Goal: Information Seeking & Learning: Learn about a topic

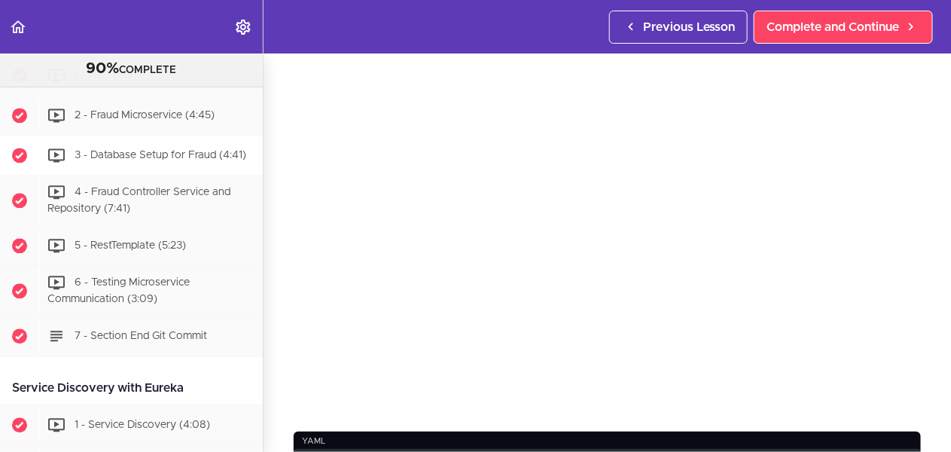
scroll to position [1004, 0]
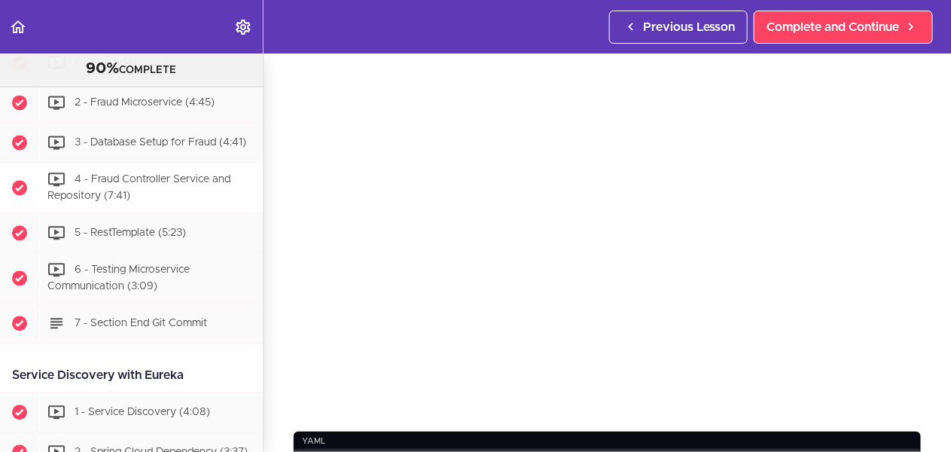
click at [158, 181] on span "4 - Fraud Controller Service and Repository (7:41)" at bounding box center [138, 188] width 183 height 28
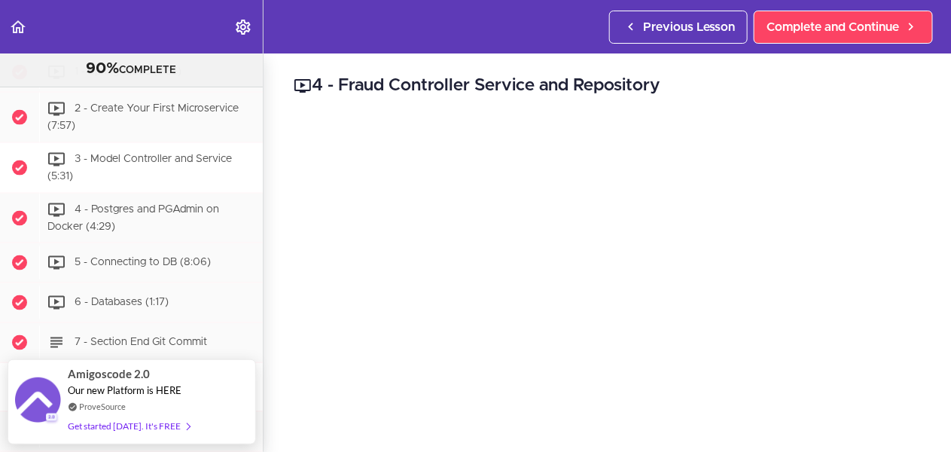
scroll to position [647, 0]
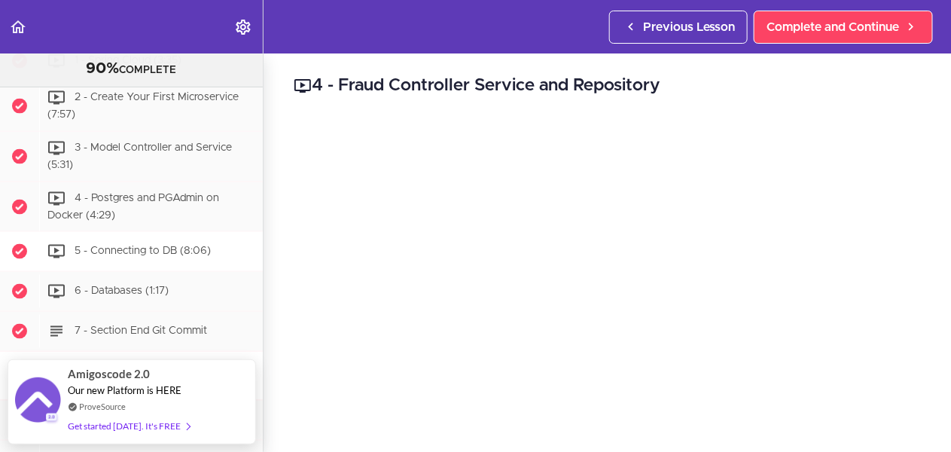
click at [139, 246] on span "5 - Connecting to DB (8:06)" at bounding box center [143, 251] width 136 height 11
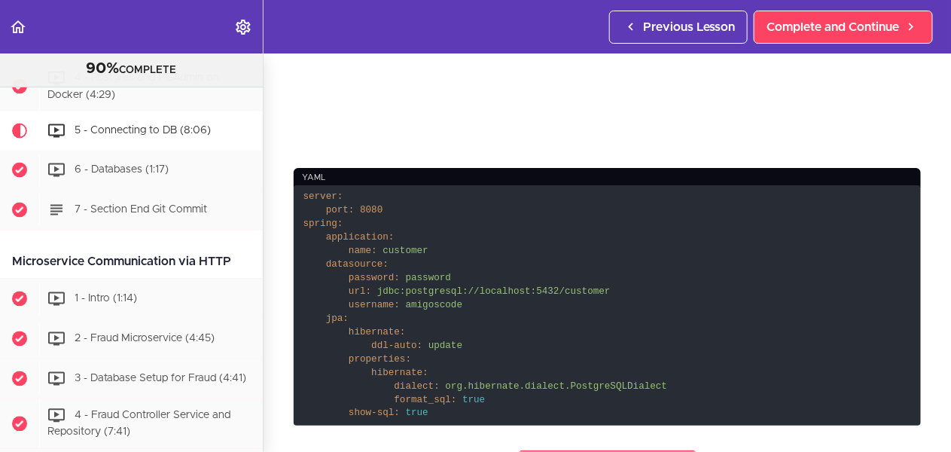
scroll to position [333, 0]
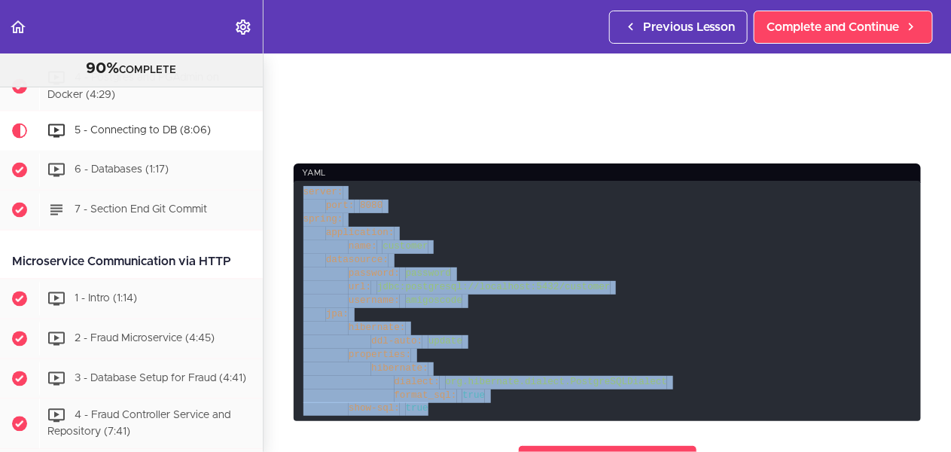
drag, startPoint x: 300, startPoint y: 192, endPoint x: 445, endPoint y: 403, distance: 255.6
click at [446, 402] on code "server: port: 8080 spring: application: name: customer datasource: password: pa…" at bounding box center [607, 300] width 627 height 239
copy code "server: port: 8080 spring: application: name: customer datasource: password: pa…"
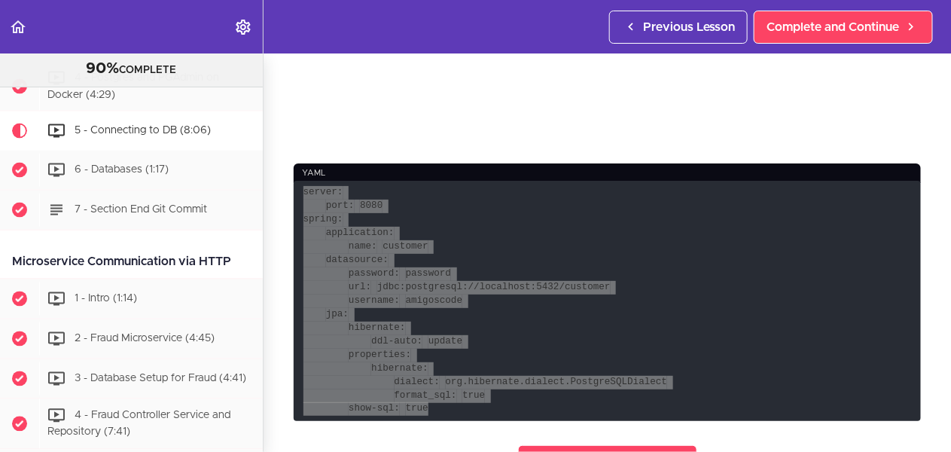
click at [651, 320] on code "server: port: 8080 spring: application: name: customer datasource: password: pa…" at bounding box center [607, 300] width 627 height 239
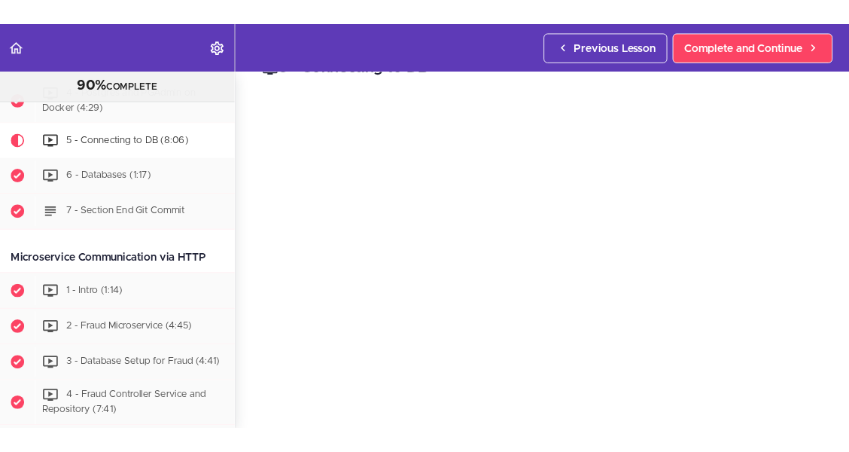
scroll to position [38, 0]
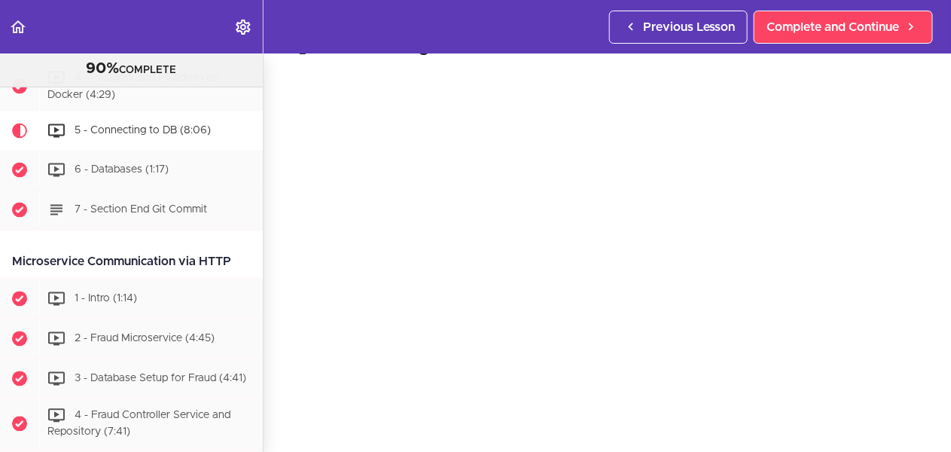
click at [947, 242] on div "5 - Connecting to DB yaml server: port: 8080 spring: application: name: custome…" at bounding box center [606, 214] width 687 height 398
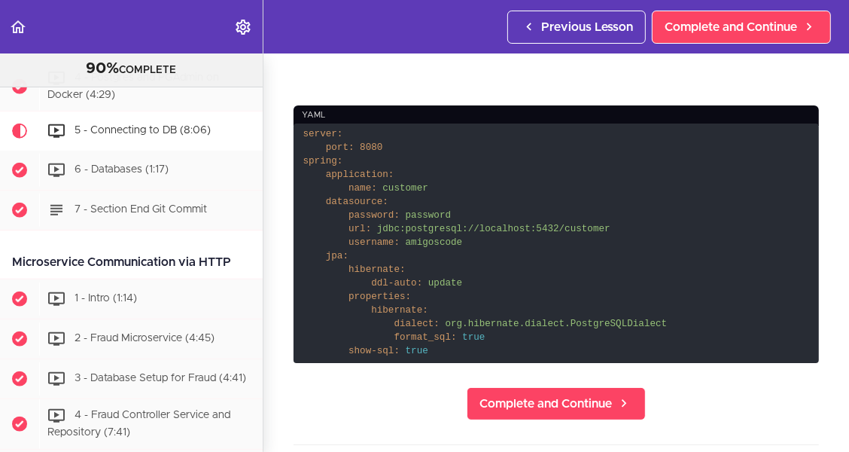
scroll to position [333, 0]
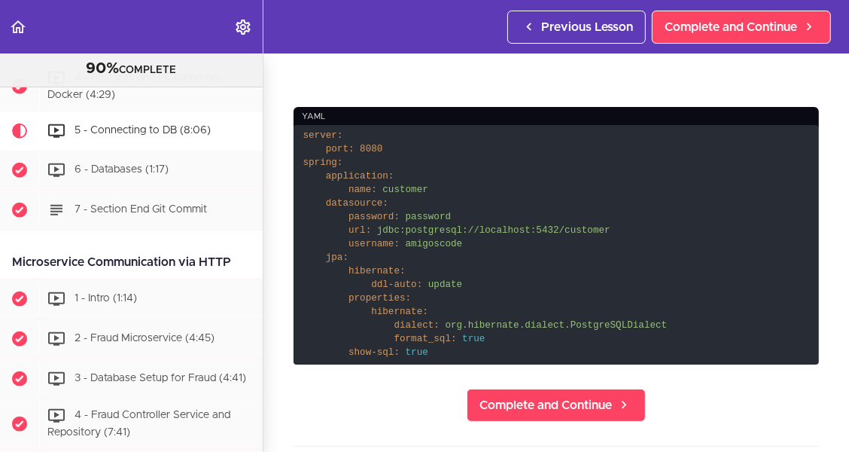
click at [539, 213] on code "server: port: 8080 spring: application: name: customer datasource: password: pa…" at bounding box center [556, 244] width 525 height 239
click at [611, 257] on code "server: port: 8080 spring: application: name: customer datasource: password: pa…" at bounding box center [556, 244] width 525 height 239
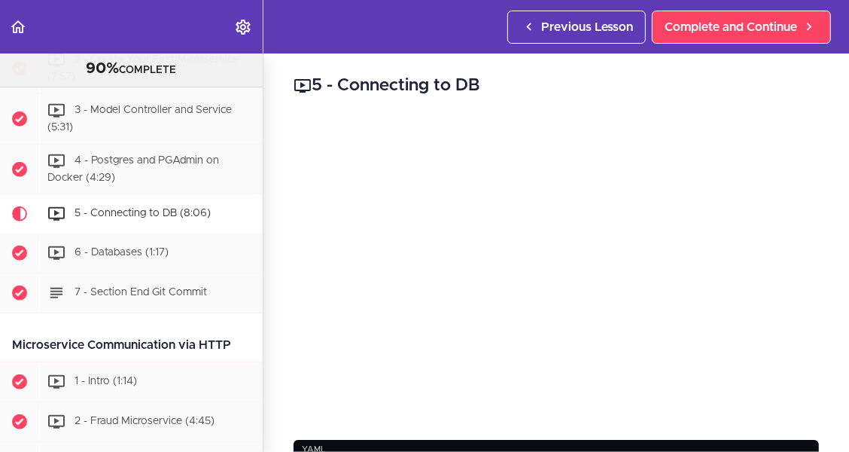
scroll to position [686, 0]
click at [143, 251] on span "6 - Databases (1:17)" at bounding box center [122, 252] width 94 height 11
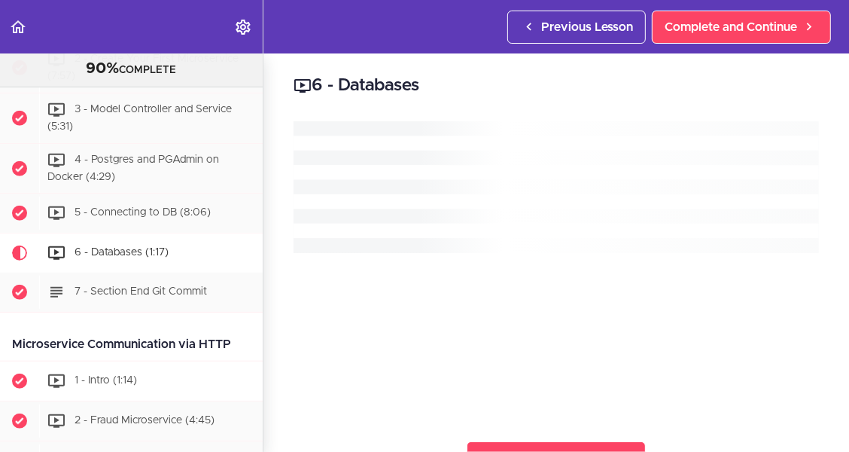
scroll to position [807, 0]
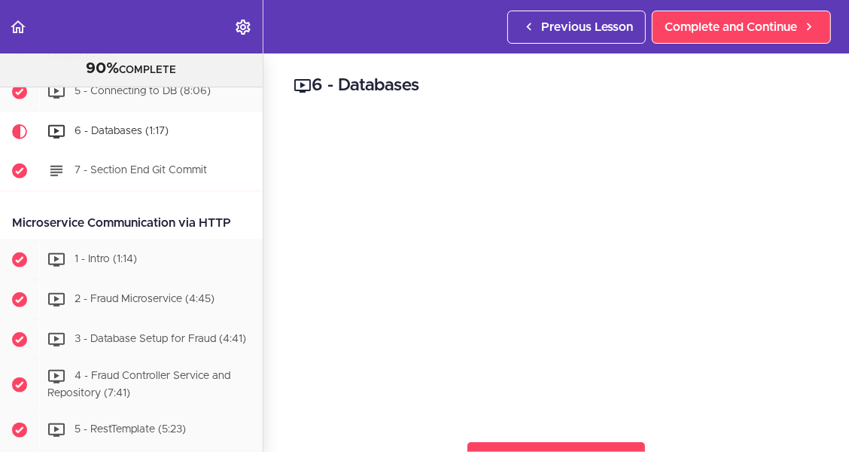
click at [137, 169] on span "7 - Section End Git Commit" at bounding box center [141, 171] width 132 height 11
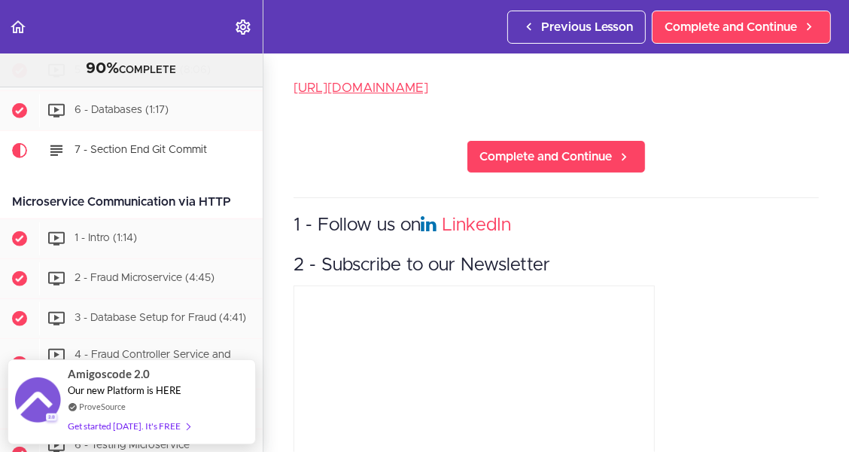
scroll to position [89, 0]
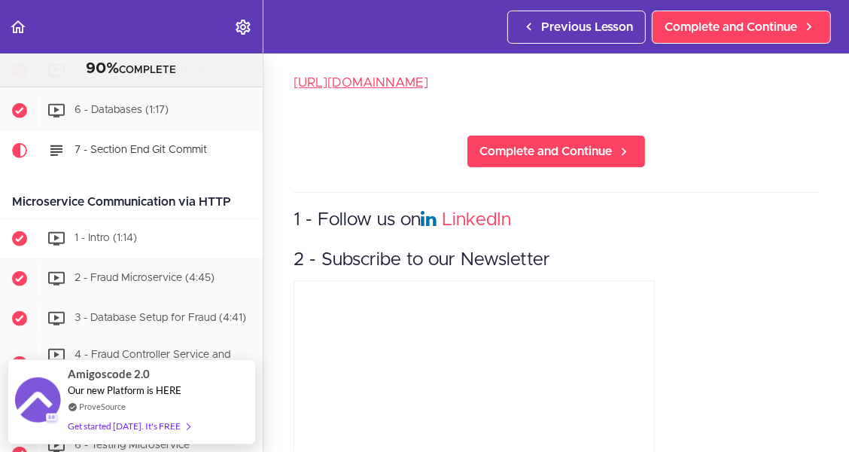
click at [114, 235] on span "1 - Intro (1:14)" at bounding box center [106, 238] width 62 height 11
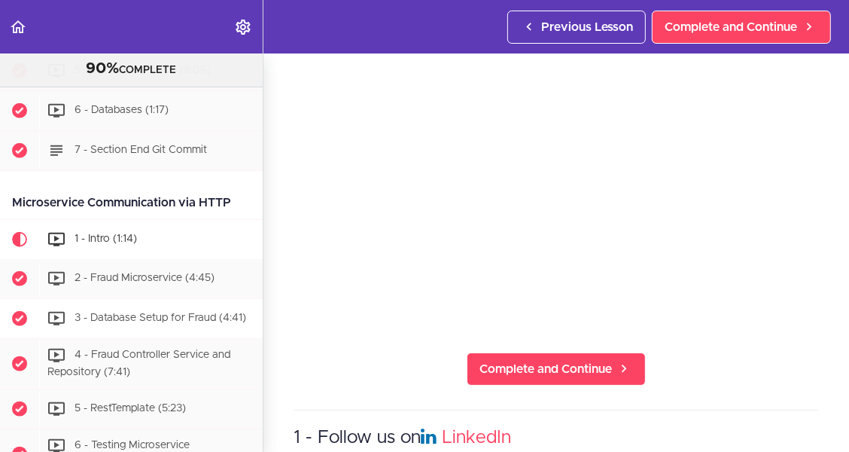
scroll to position [936, 0]
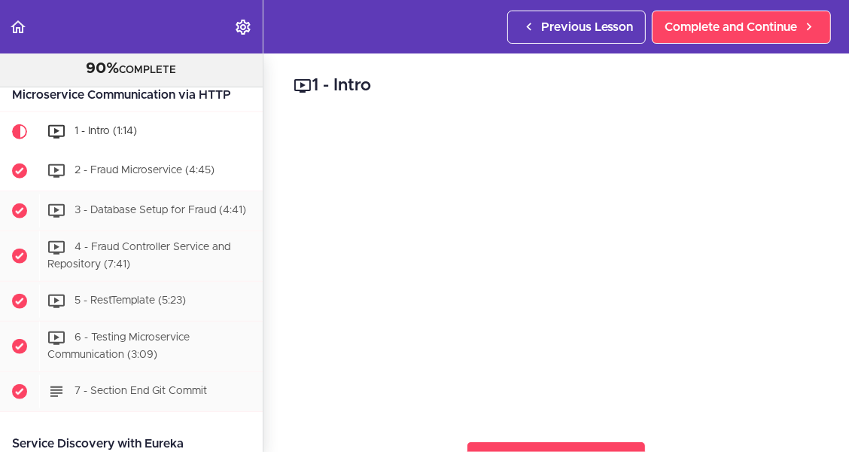
click at [163, 169] on span "2 - Fraud Microservice (4:45)" at bounding box center [145, 171] width 140 height 11
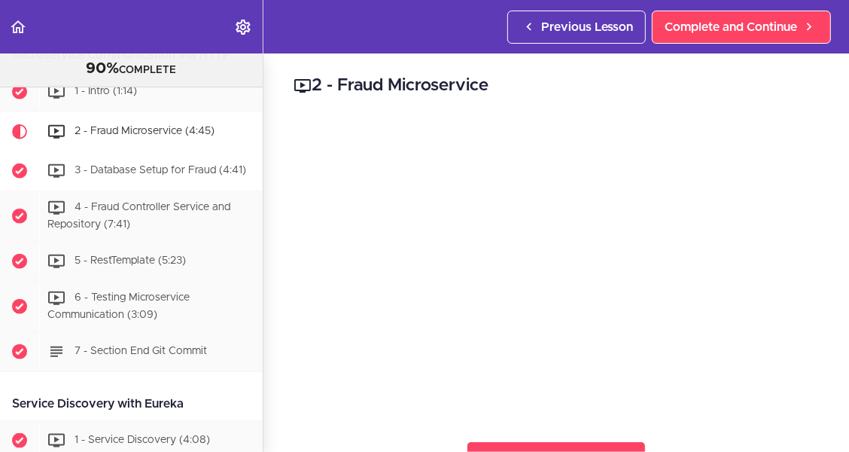
click at [127, 176] on div "3 - Database Setup for Fraud (4:41)" at bounding box center [151, 170] width 224 height 33
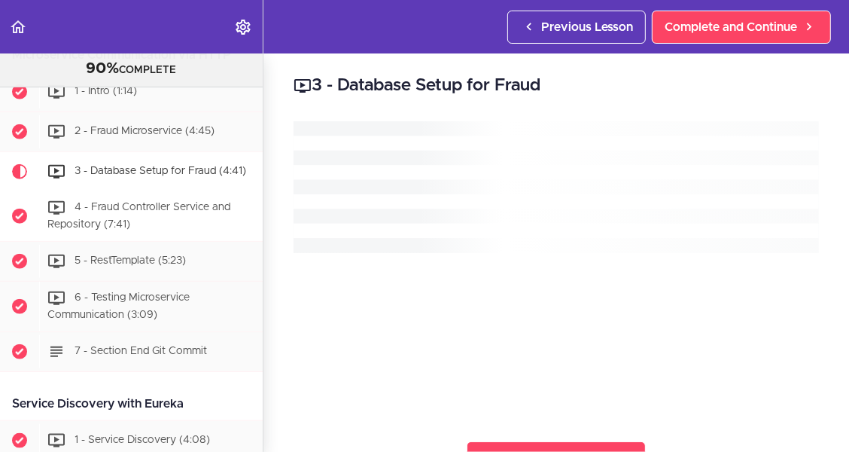
scroll to position [1015, 0]
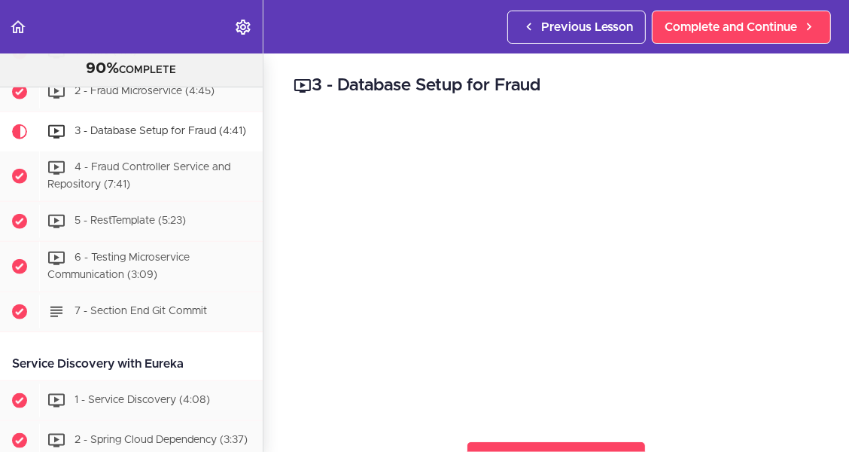
click at [139, 135] on span "3 - Database Setup for Fraud (4:41)" at bounding box center [161, 131] width 172 height 11
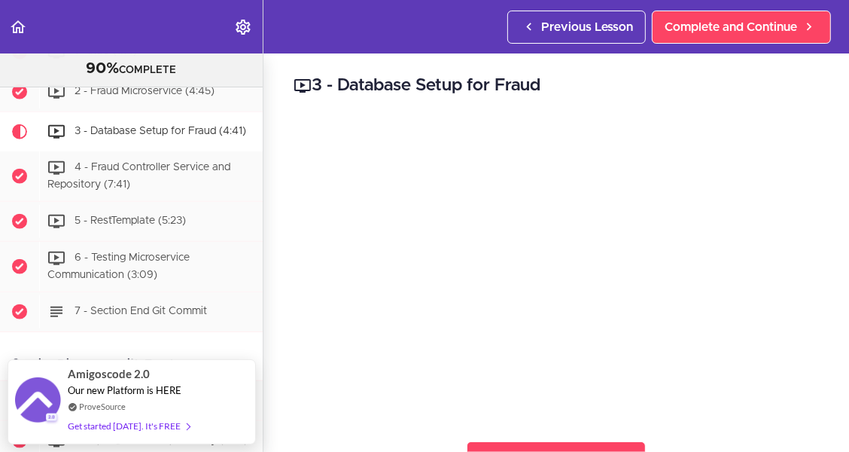
click at [131, 128] on span "3 - Database Setup for Fraud (4:41)" at bounding box center [161, 131] width 172 height 11
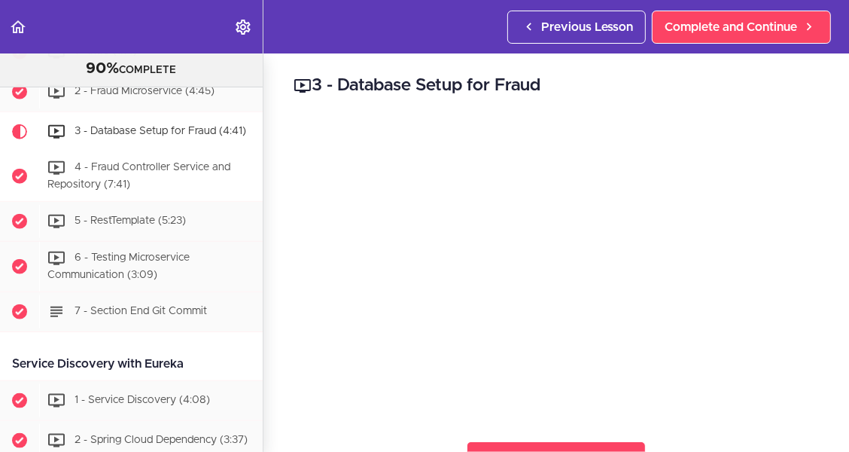
click at [162, 171] on span "4 - Fraud Controller Service and Repository (7:41)" at bounding box center [138, 177] width 183 height 28
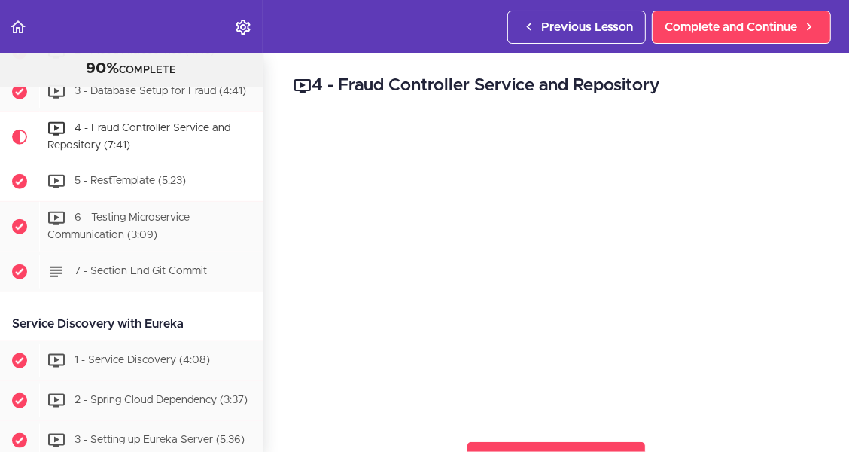
click at [121, 184] on span "5 - RestTemplate (5:23)" at bounding box center [130, 180] width 111 height 11
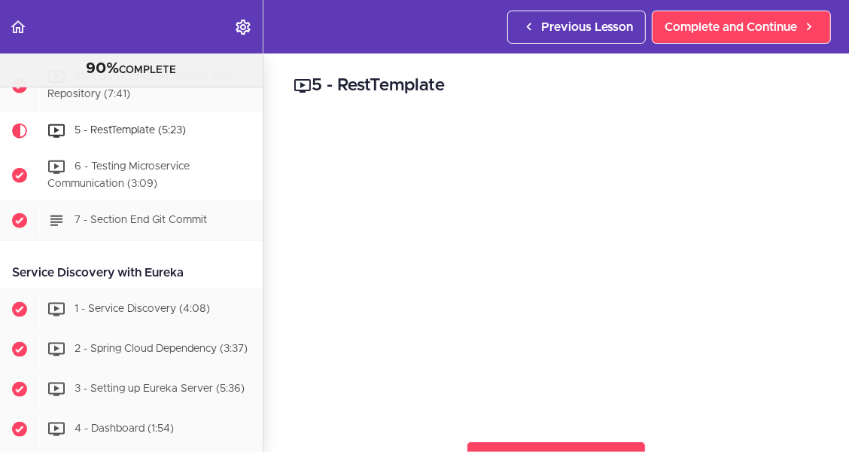
click at [138, 169] on span "6 - Testing Microservice Communication (3:09)" at bounding box center [118, 175] width 142 height 28
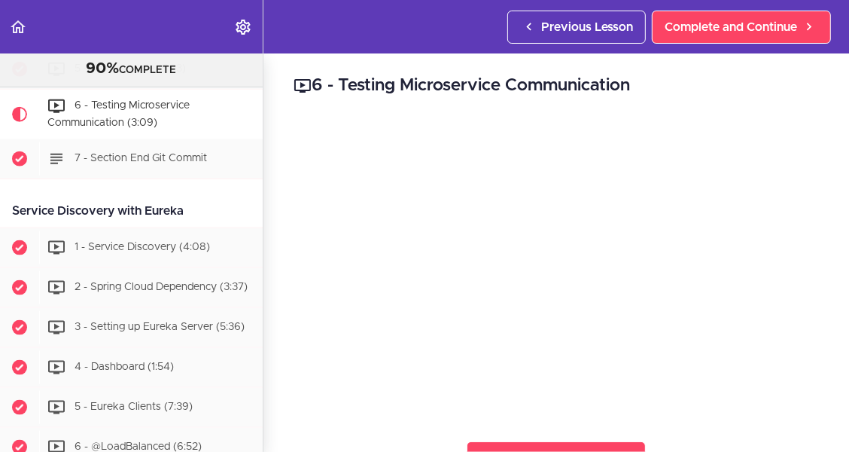
scroll to position [1170, 0]
click at [120, 243] on span "1 - Service Discovery (4:08)" at bounding box center [142, 245] width 135 height 11
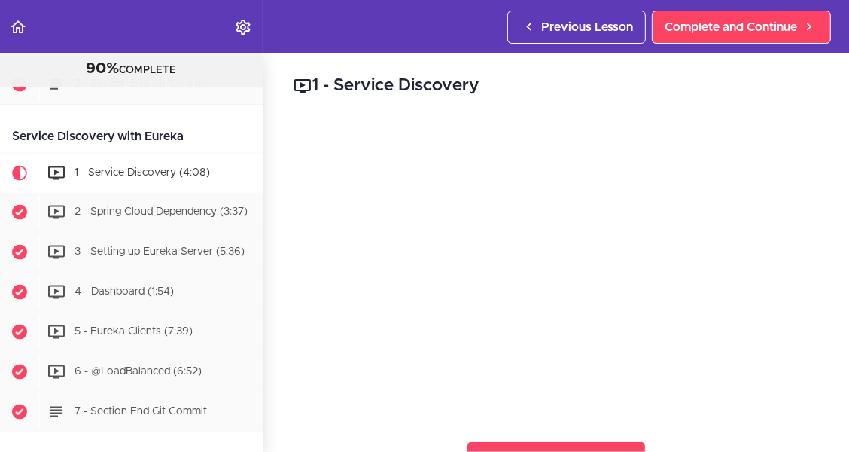
scroll to position [1286, 0]
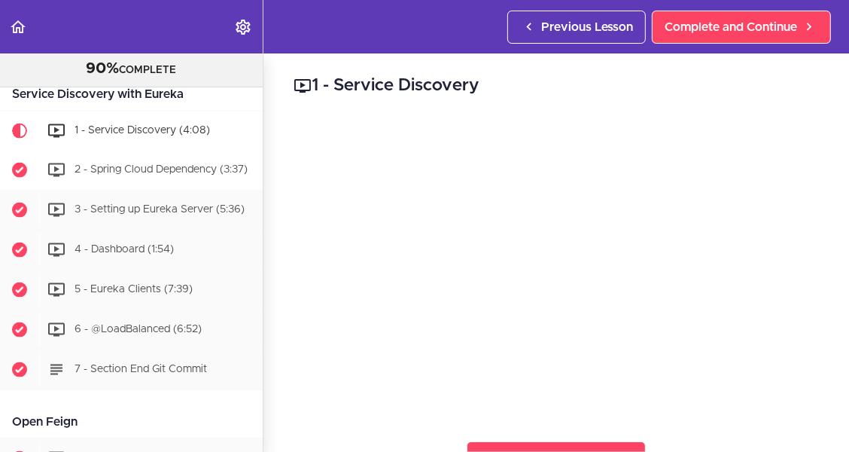
click at [132, 172] on span "2 - Spring Cloud Dependency (3:37)" at bounding box center [161, 169] width 173 height 11
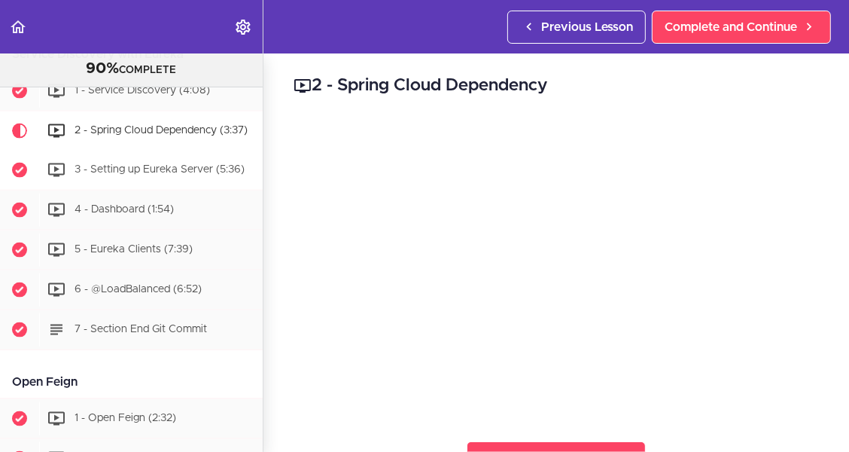
click at [129, 177] on div "3 - Setting up Eureka Server (5:36)" at bounding box center [151, 170] width 224 height 33
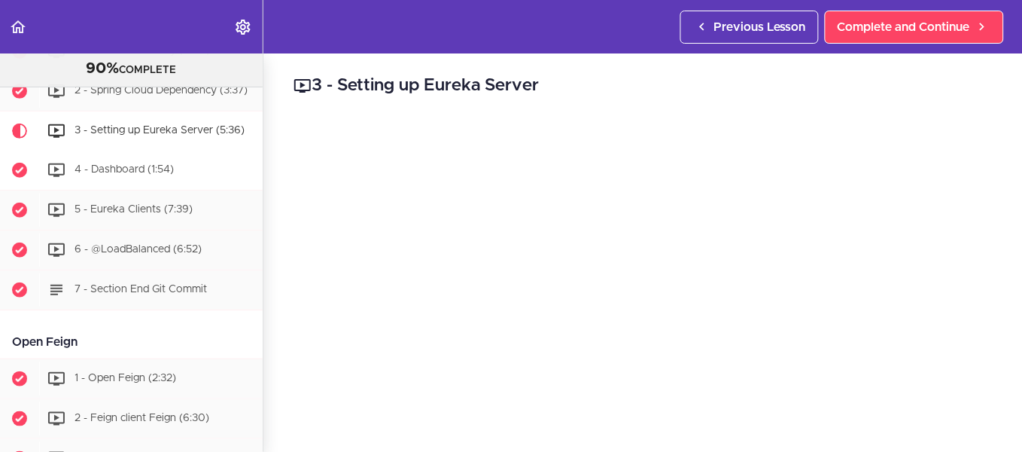
click at [132, 169] on span "4 - Dashboard (1:54)" at bounding box center [124, 169] width 99 height 11
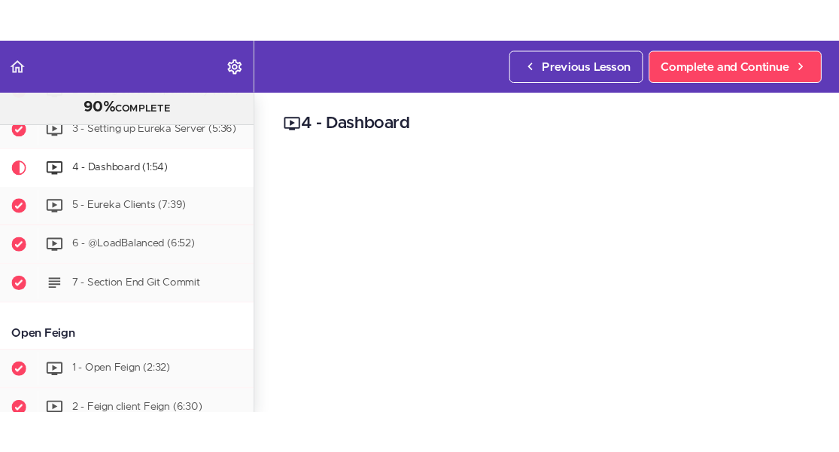
scroll to position [1405, 0]
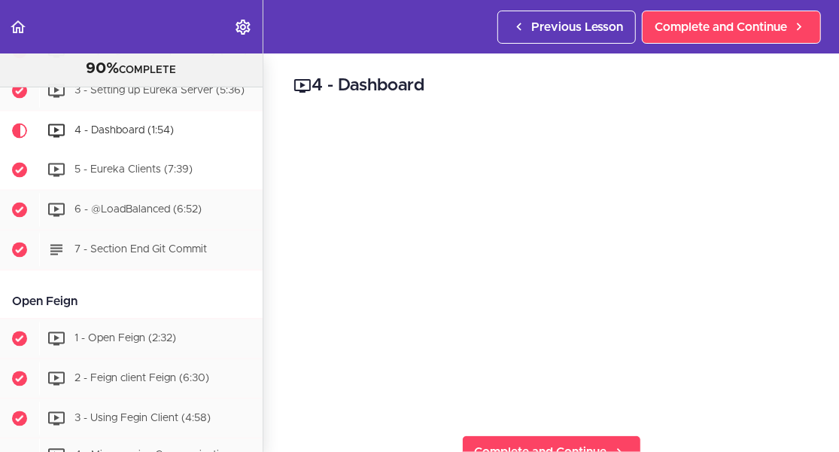
click at [137, 169] on span "5 - Eureka Clients (7:39)" at bounding box center [134, 169] width 118 height 11
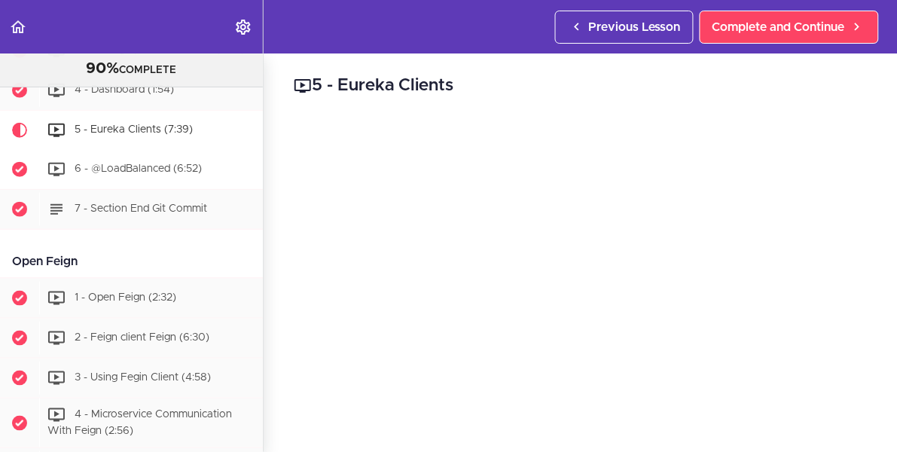
click at [156, 168] on span "6 - @LoadBalanced (6:52)" at bounding box center [138, 168] width 127 height 11
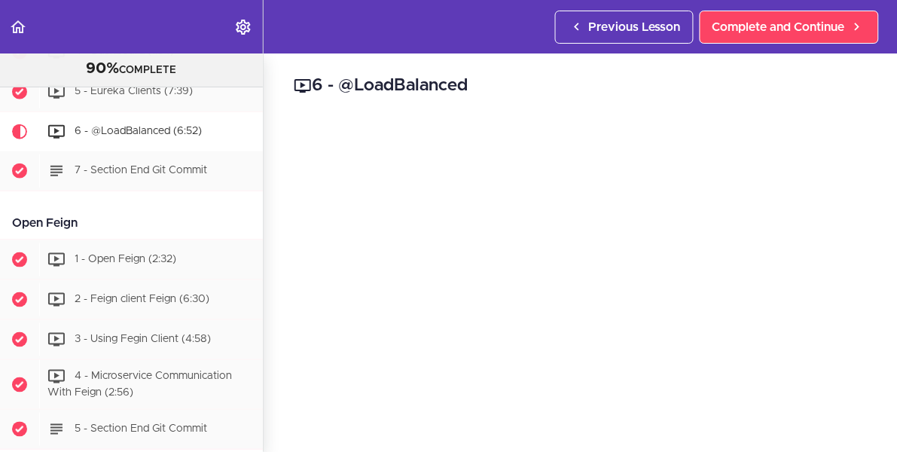
scroll to position [1486, 0]
